Goal: Information Seeking & Learning: Learn about a topic

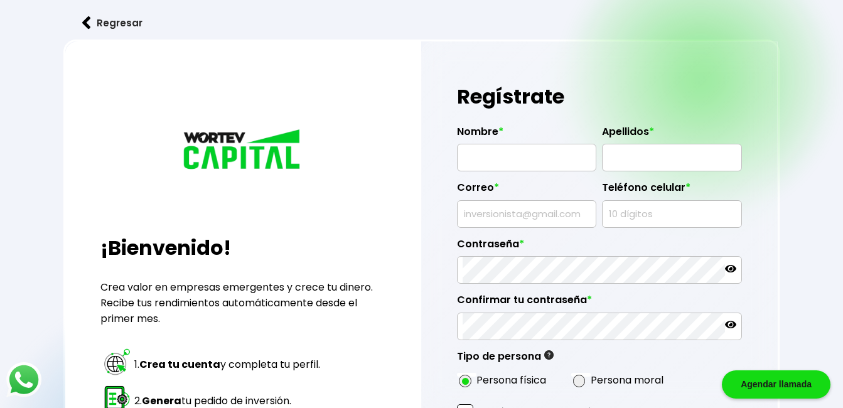
click at [87, 23] on img at bounding box center [86, 22] width 9 height 13
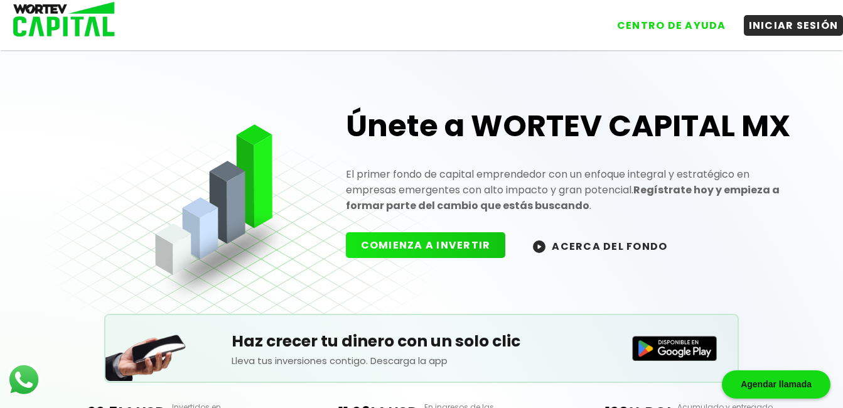
click at [568, 247] on button "ACERCA DEL FONDO" at bounding box center [600, 245] width 164 height 27
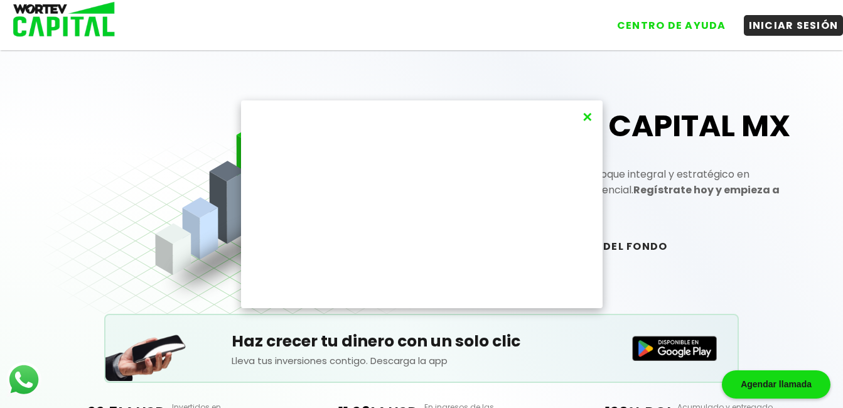
click at [585, 117] on button "×" at bounding box center [586, 117] width 17 height 21
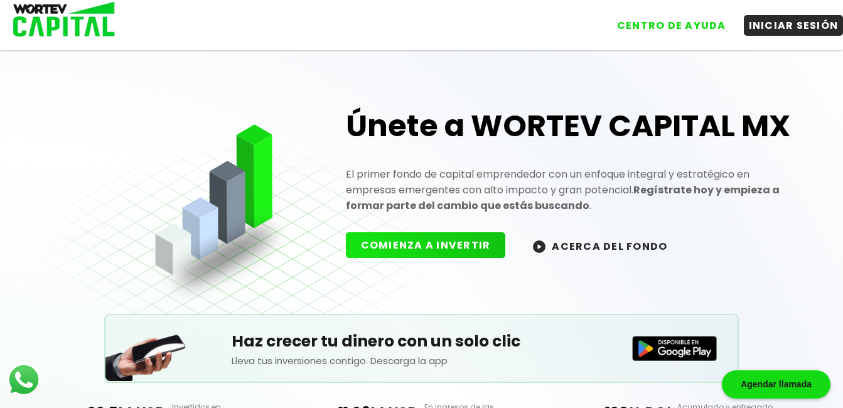
click at [585, 117] on h1 "Únete a WORTEV CAPITAL MX" at bounding box center [573, 126] width 455 height 40
